Goal: Navigation & Orientation: Find specific page/section

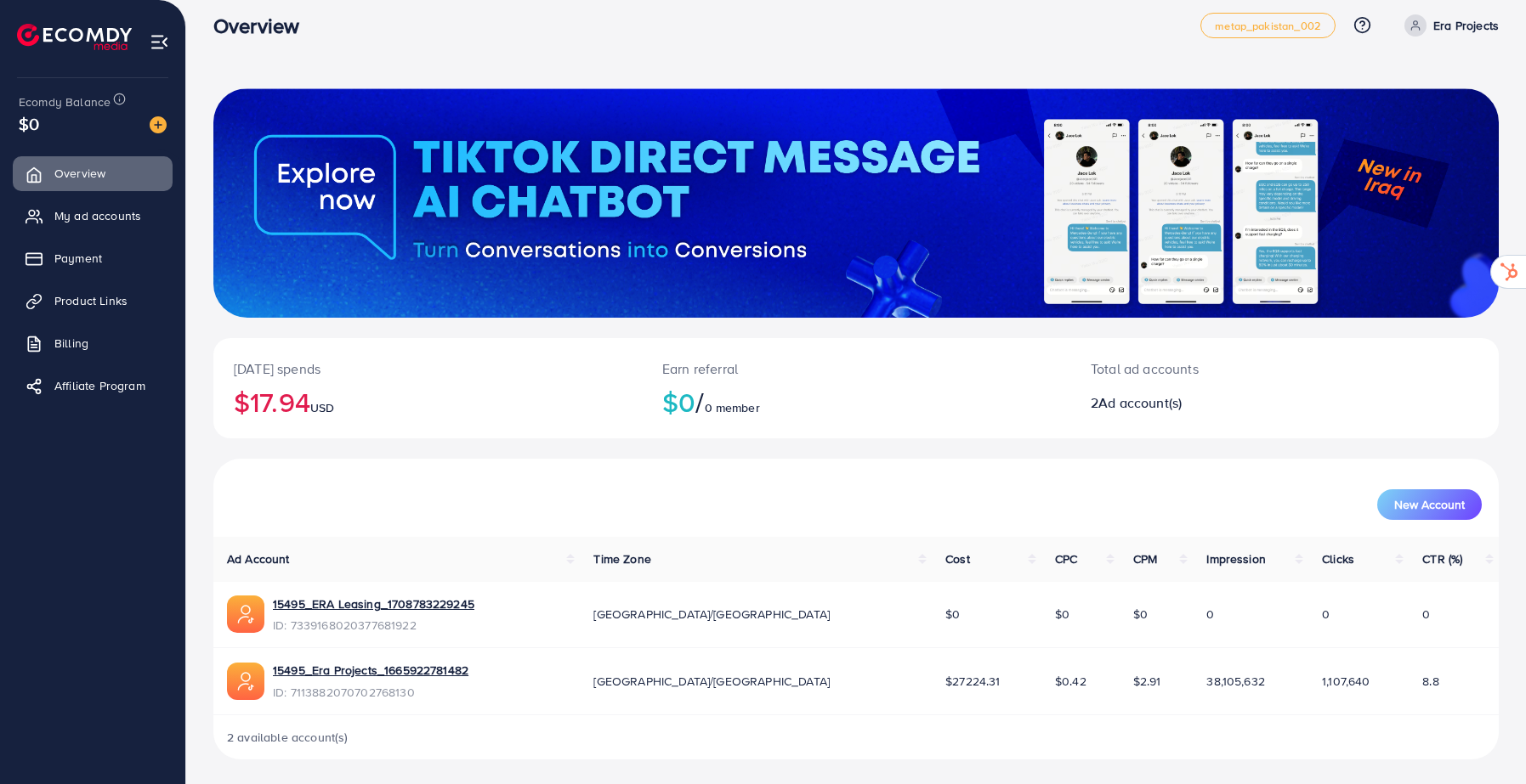
scroll to position [19, 0]
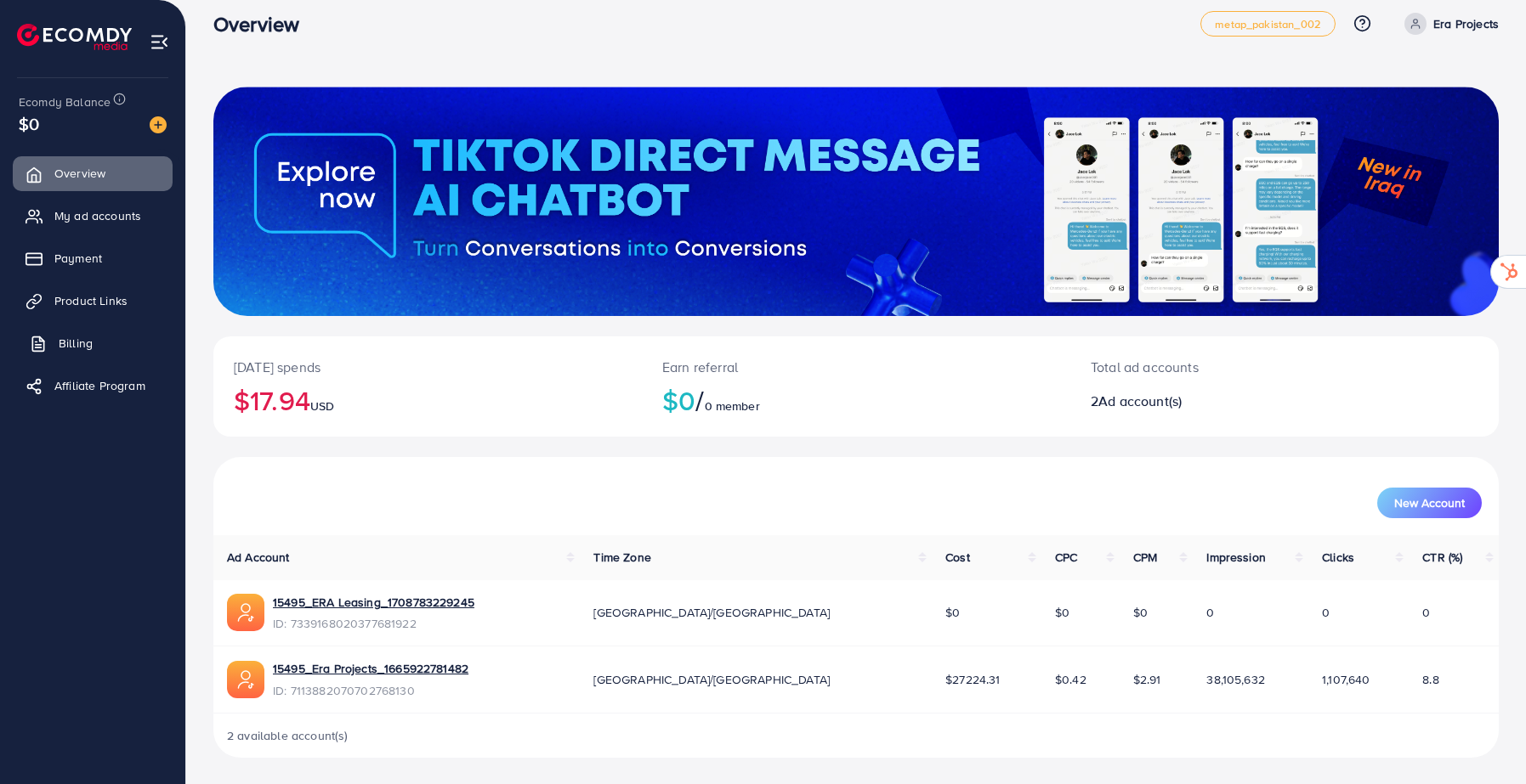
click at [121, 333] on link "Billing" at bounding box center [93, 344] width 159 height 34
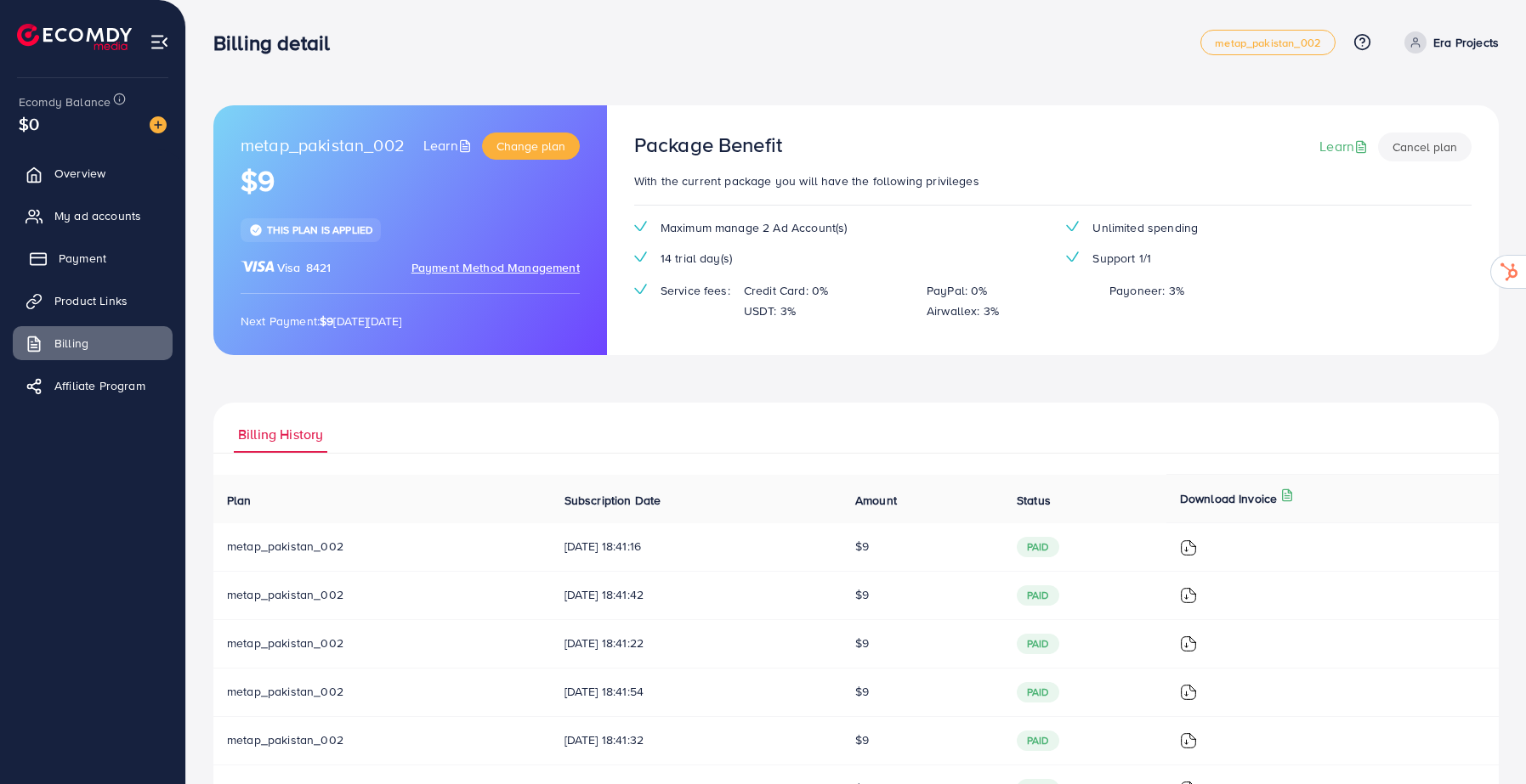
click at [96, 253] on span "Payment" at bounding box center [82, 259] width 48 height 17
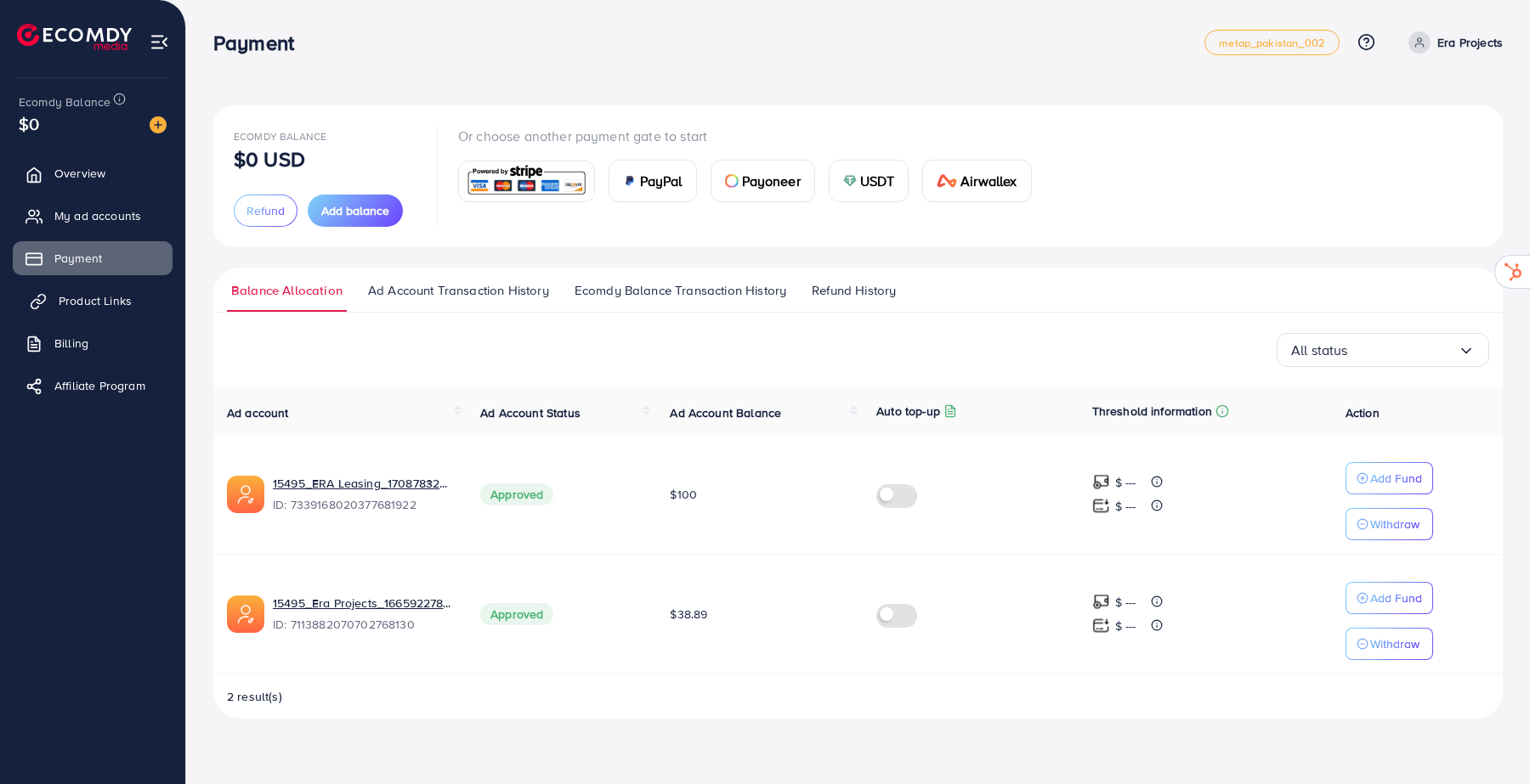
click at [89, 295] on span "Product Links" at bounding box center [94, 301] width 73 height 17
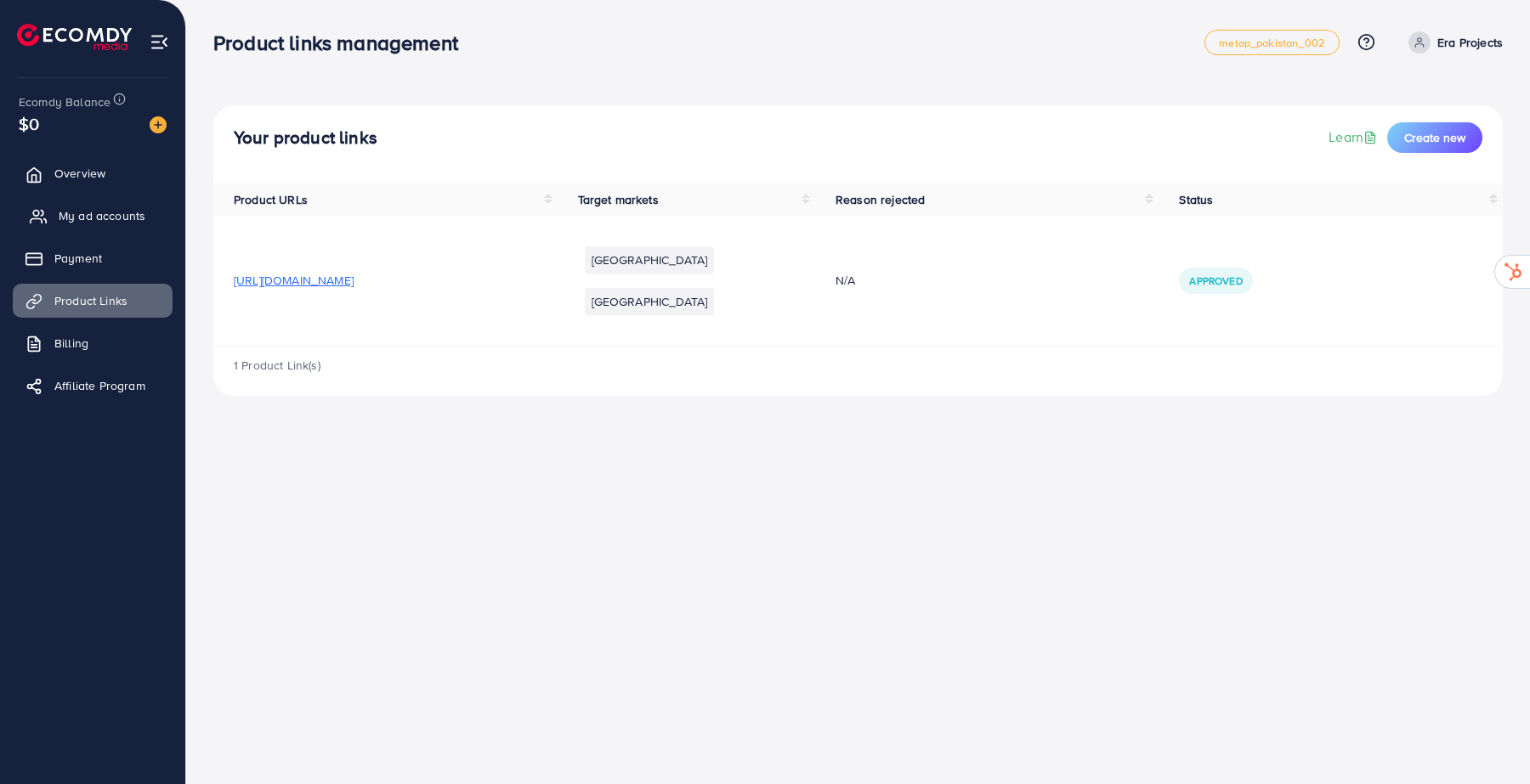
click at [87, 199] on link "My ad accounts" at bounding box center [93, 216] width 159 height 34
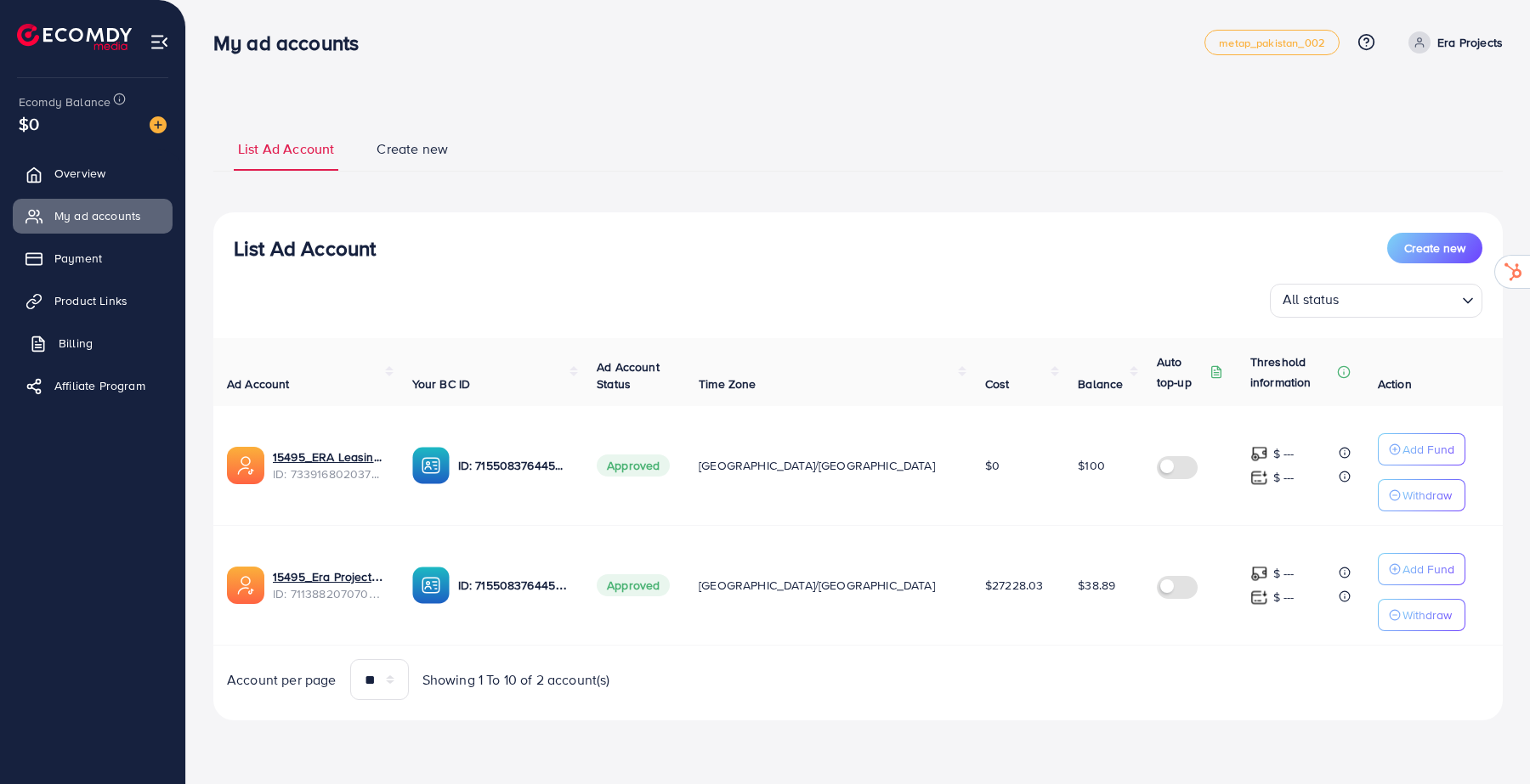
click at [145, 355] on link "Billing" at bounding box center [93, 344] width 159 height 34
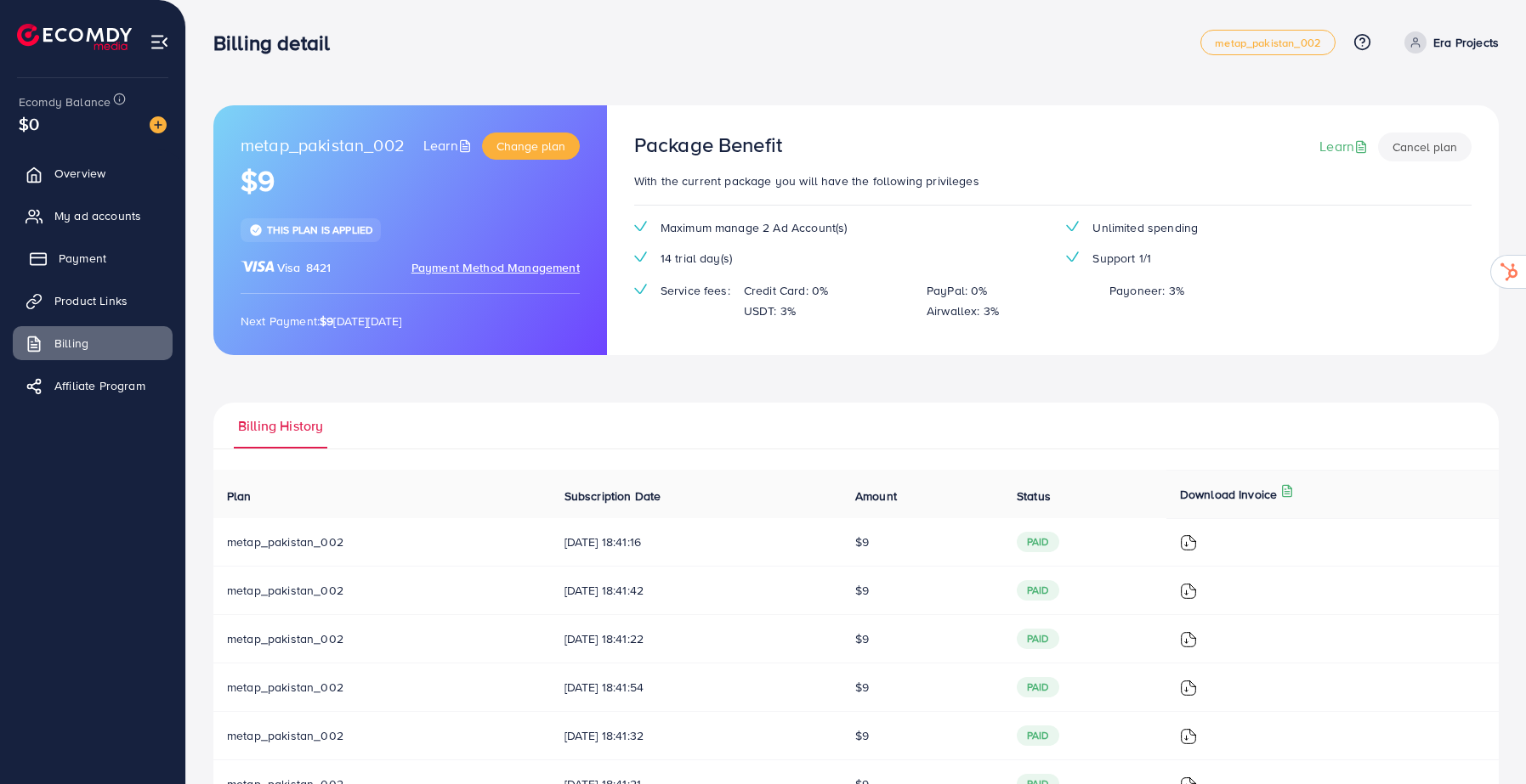
click at [82, 260] on span "Payment" at bounding box center [82, 259] width 48 height 17
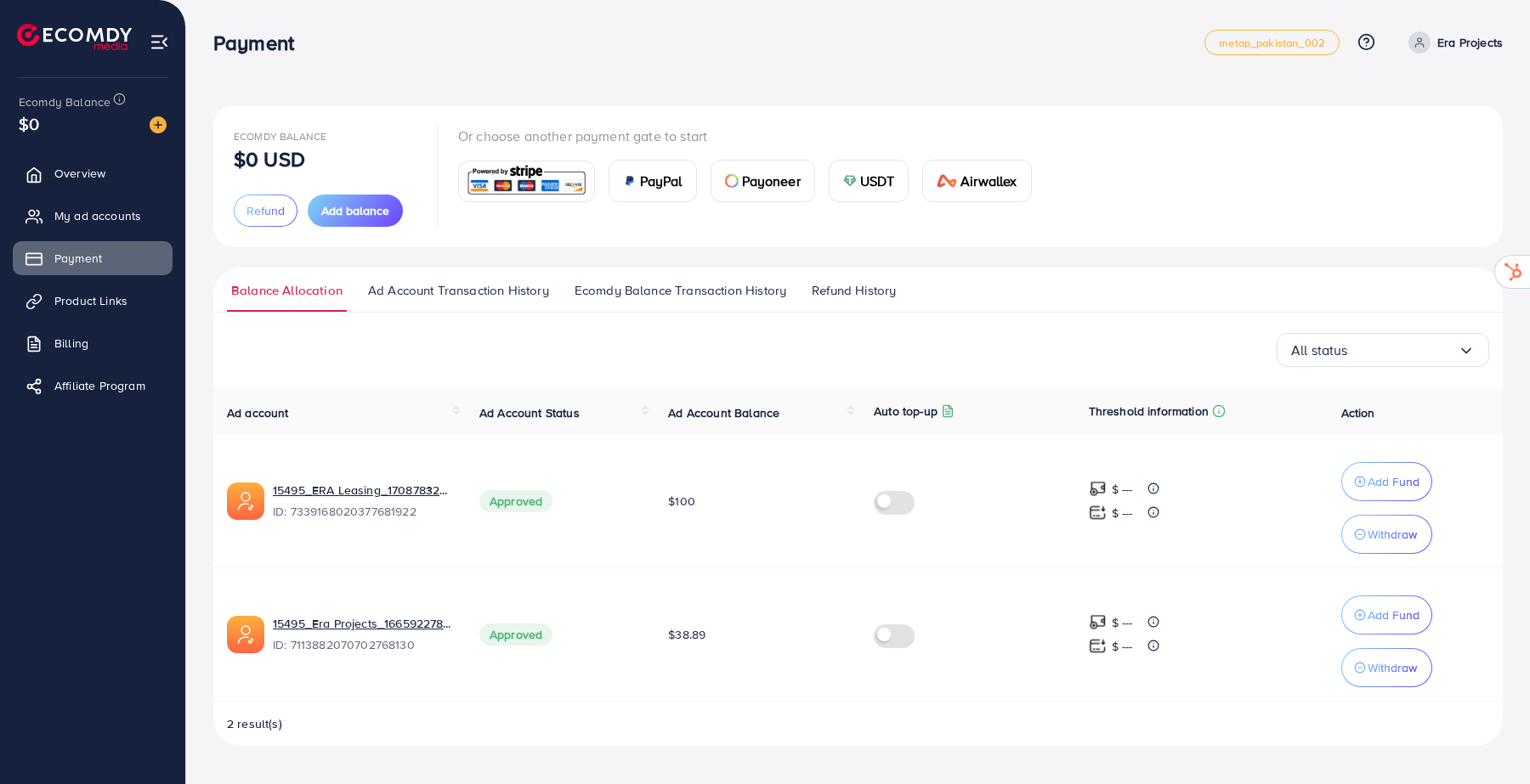
click at [699, 277] on ul "Balance Allocation Ad Account Transaction History Ecomdy Balance Transaction Hi…" at bounding box center [858, 290] width 1289 height 45
click at [706, 298] on span "Ecomdy Balance Transaction History" at bounding box center [680, 290] width 212 height 19
